Goal: Task Accomplishment & Management: Manage account settings

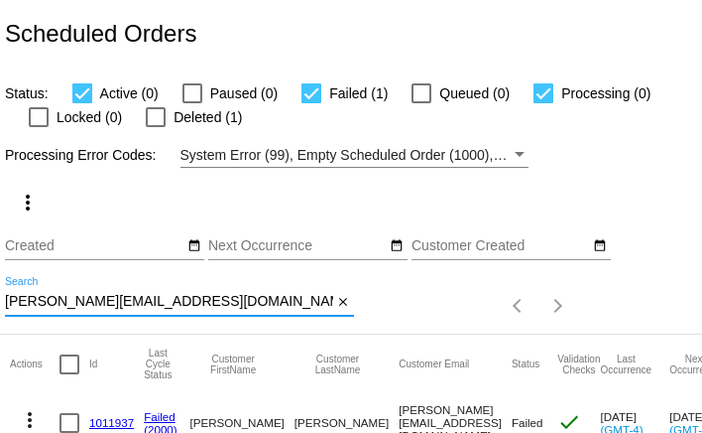
click at [187, 302] on input "taylor@arminvestigations.org" at bounding box center [169, 302] width 328 height 16
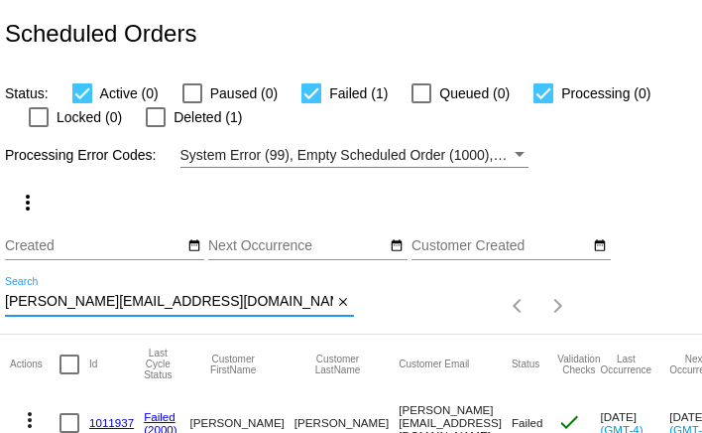
paste input "monicalabadia89@gmail.com"
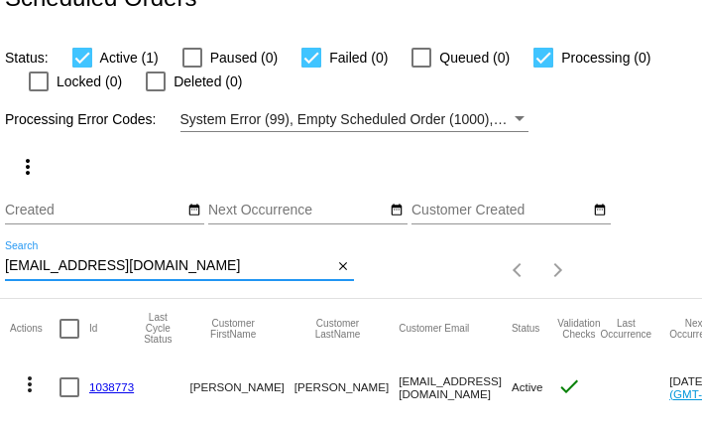
scroll to position [74, 0]
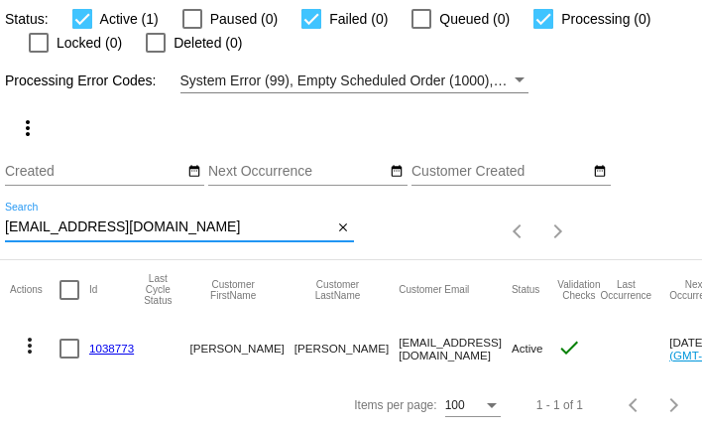
type input "monicalabadia89@gmail.com"
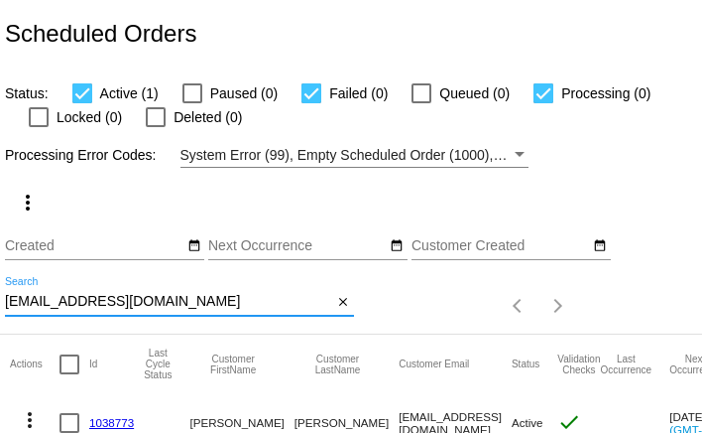
click at [215, 303] on input "[EMAIL_ADDRESS][DOMAIN_NAME]" at bounding box center [169, 302] width 328 height 16
paste input "[PERSON_NAME][EMAIL_ADDRESS][DOMAIN_NAME]"
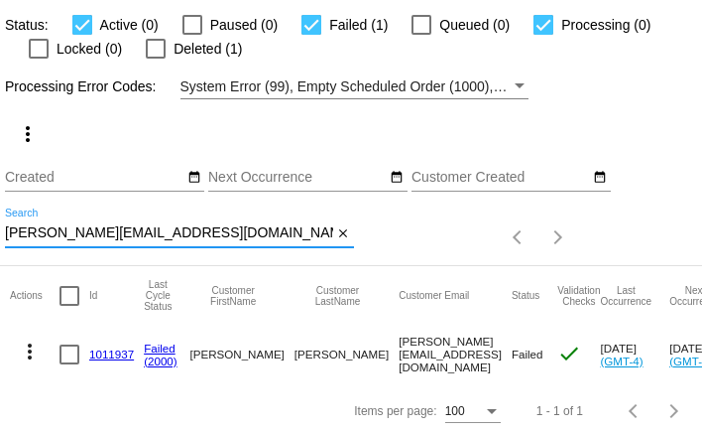
scroll to position [74, 0]
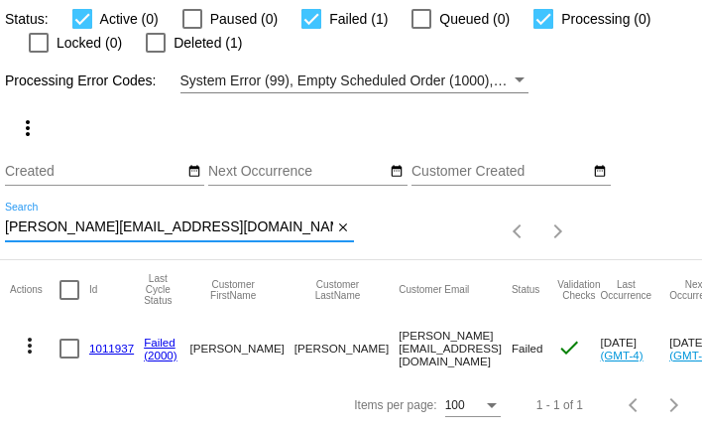
type input "taylor@arminvestigations.org"
click at [121, 350] on link "1011937" at bounding box center [111, 347] width 45 height 13
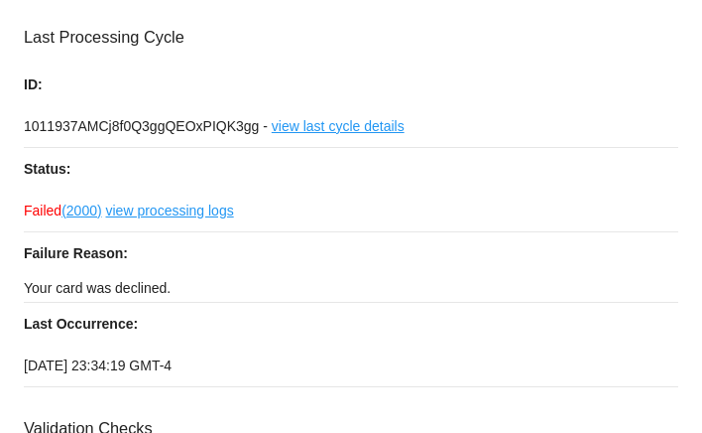
scroll to position [72, 0]
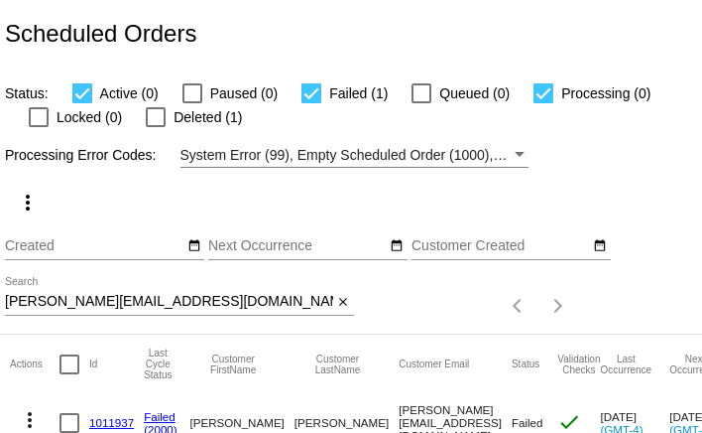
click at [74, 304] on input "[PERSON_NAME][EMAIL_ADDRESS][DOMAIN_NAME]" at bounding box center [169, 302] width 328 height 16
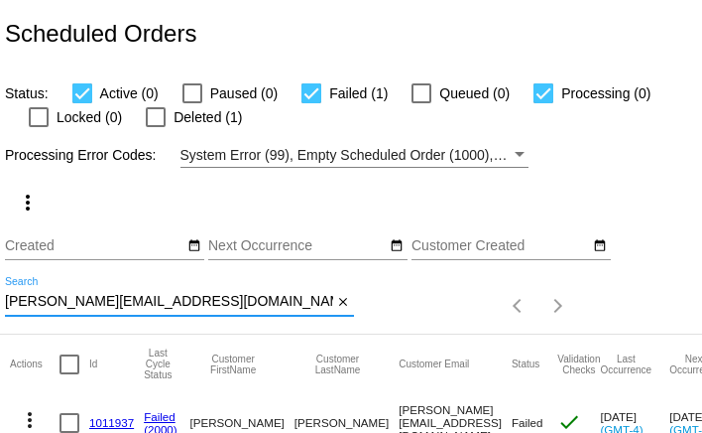
click at [74, 304] on input "taylor@arminvestigations.org" at bounding box center [169, 302] width 328 height 16
paste input "jan.hofschulte6267@gmail.com"
type input "jan.hofschulte6267@gmail.com"
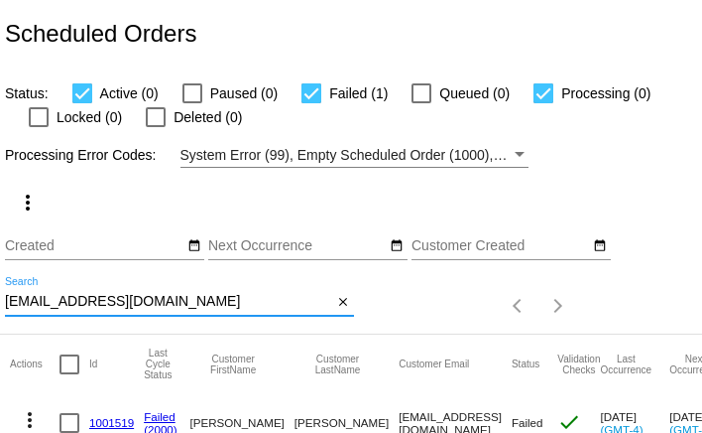
scroll to position [74, 0]
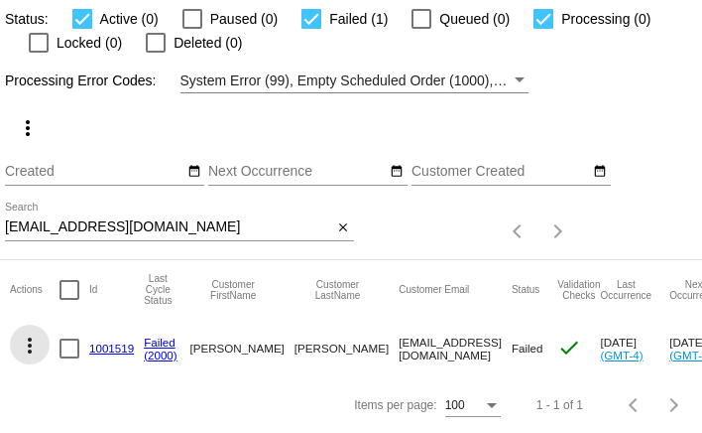
click at [30, 344] on mat-icon "more_vert" at bounding box center [30, 345] width 24 height 24
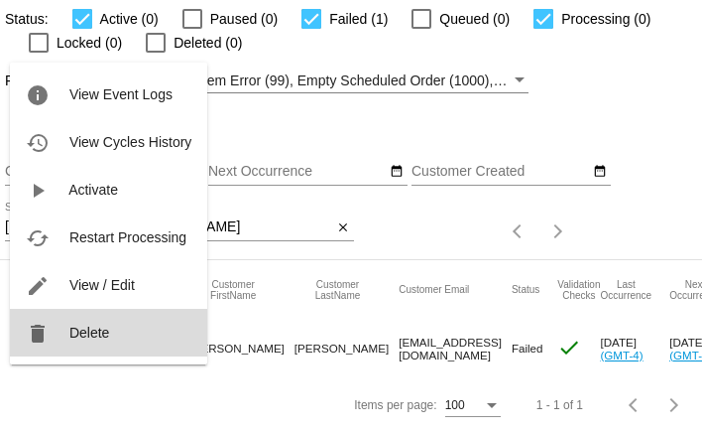
click at [69, 330] on span "Delete" at bounding box center [89, 332] width 40 height 16
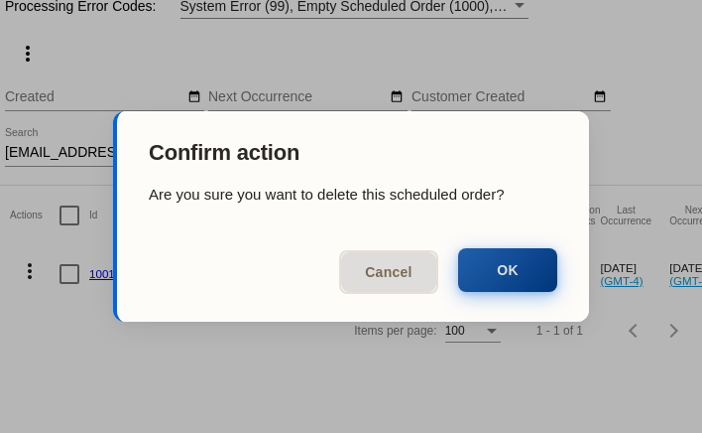
click at [473, 279] on button "OK" at bounding box center [507, 270] width 99 height 44
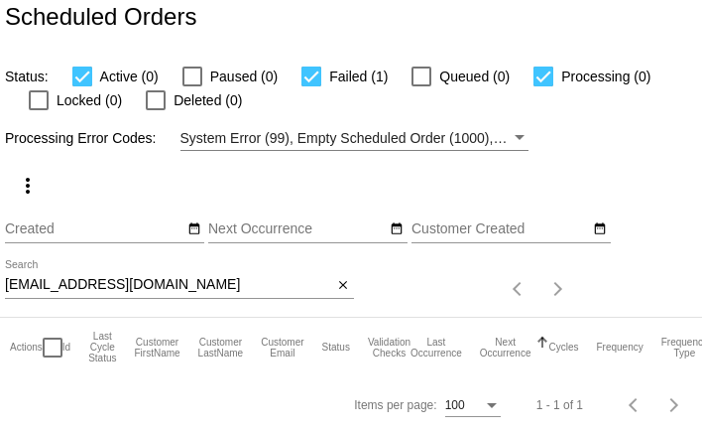
scroll to position [16, 0]
